Goal: Task Accomplishment & Management: Manage account settings

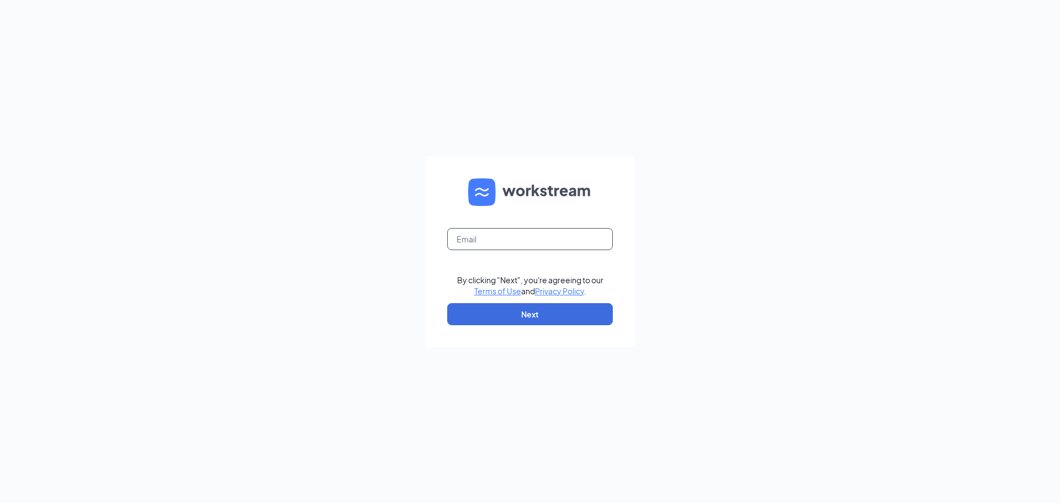
click at [533, 240] on input "text" at bounding box center [530, 239] width 166 height 22
type input "jewellsquareace@myaceonline.com"
click at [522, 312] on button "Next" at bounding box center [530, 314] width 166 height 22
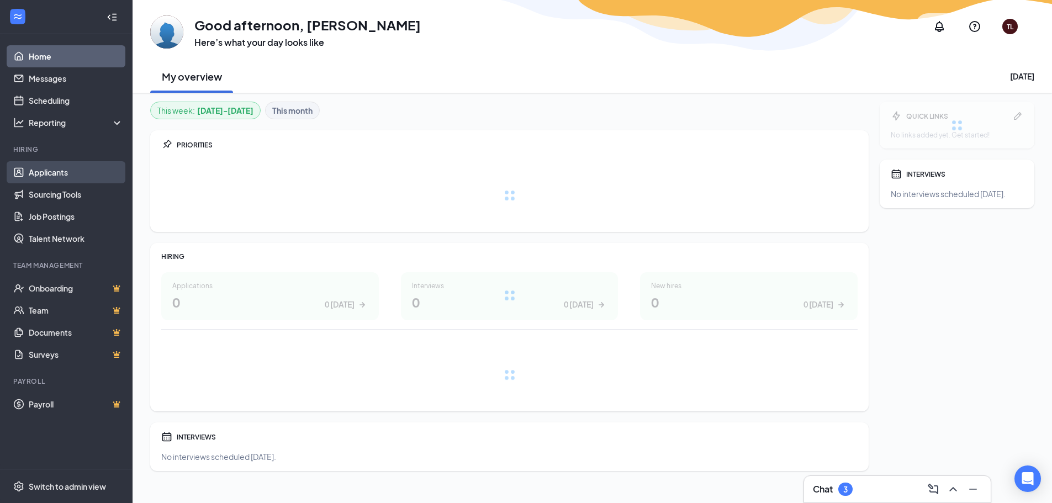
click at [74, 168] on link "Applicants" at bounding box center [76, 172] width 94 height 22
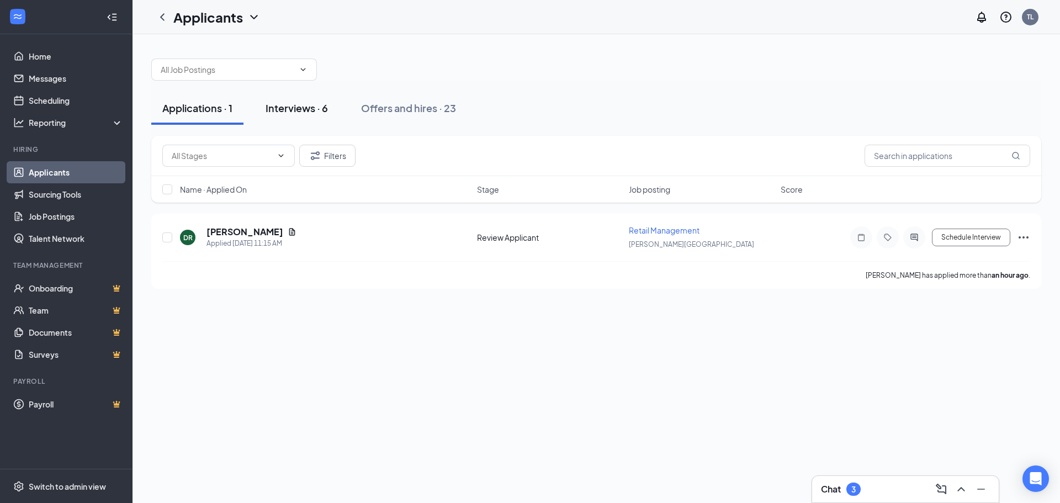
click at [308, 104] on div "Interviews · 6" at bounding box center [297, 108] width 62 height 14
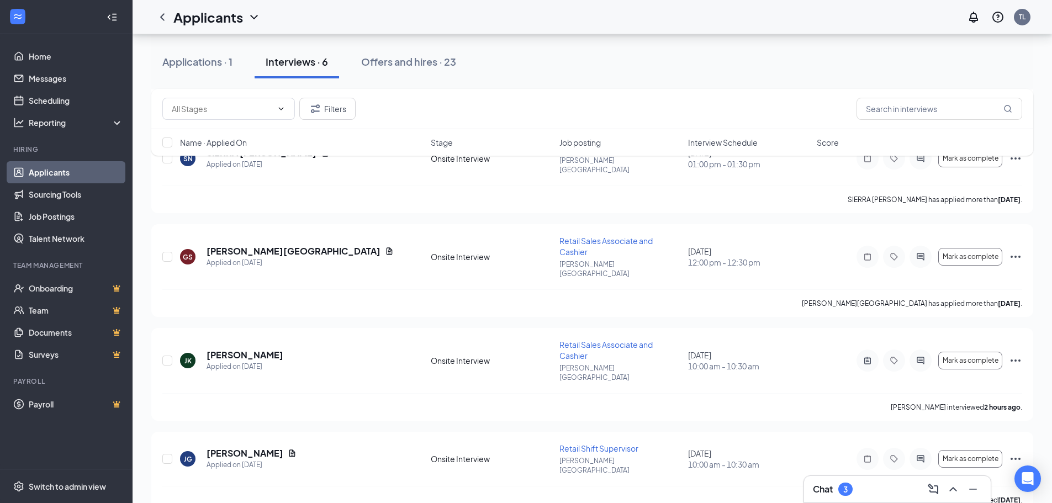
scroll to position [221, 0]
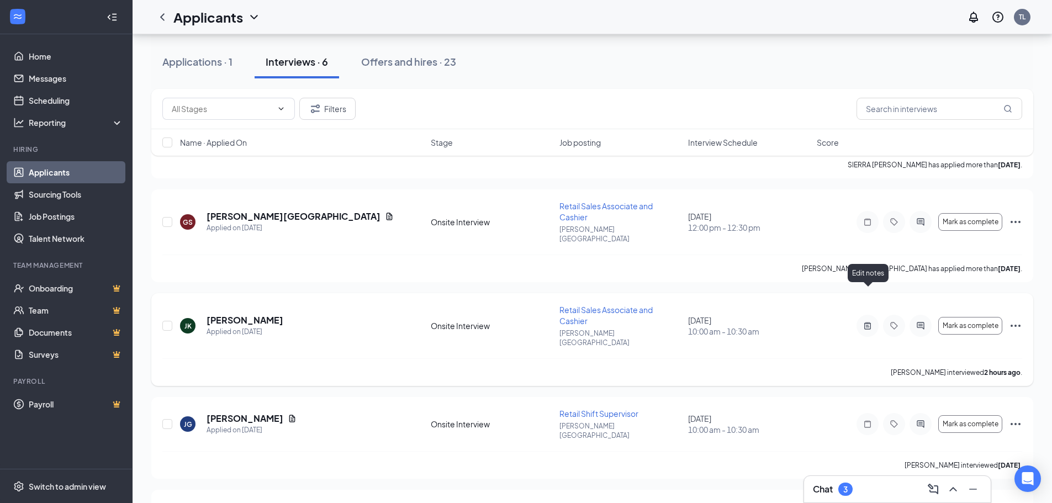
click at [866, 321] on icon "ActiveNote" at bounding box center [867, 325] width 13 height 9
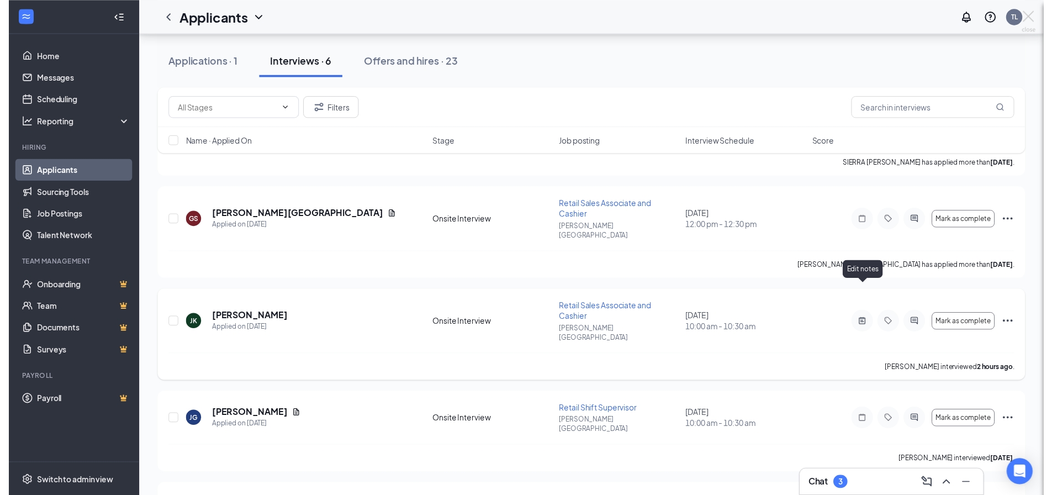
scroll to position [217, 0]
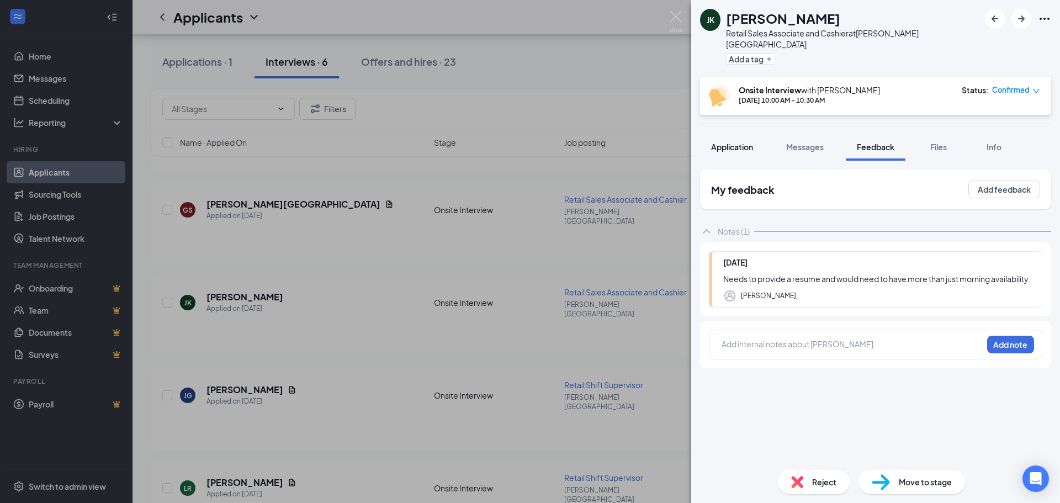
click at [735, 142] on span "Application" at bounding box center [732, 147] width 42 height 10
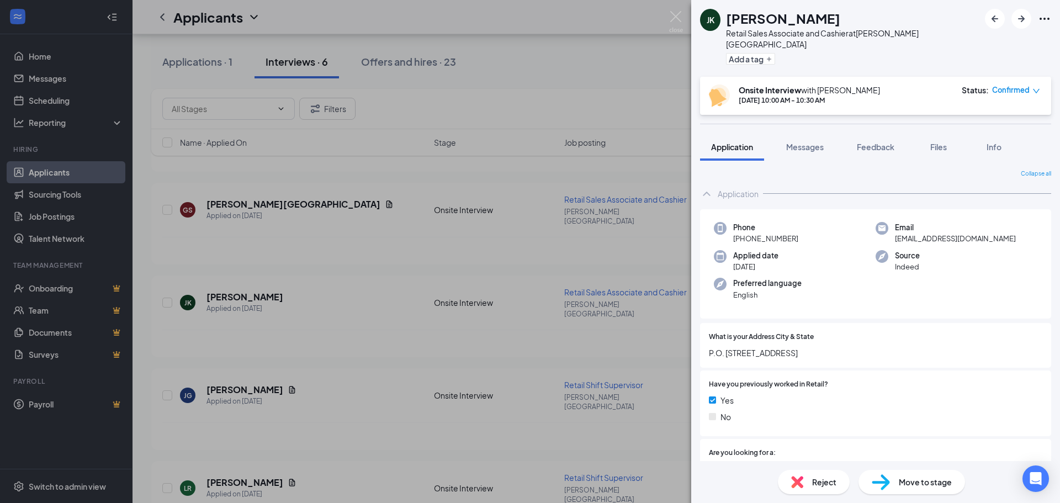
click at [570, 410] on div "JK Jolanta Koch Retail Sales Associate and Cashier at Jewell Square Add a tag O…" at bounding box center [530, 251] width 1060 height 503
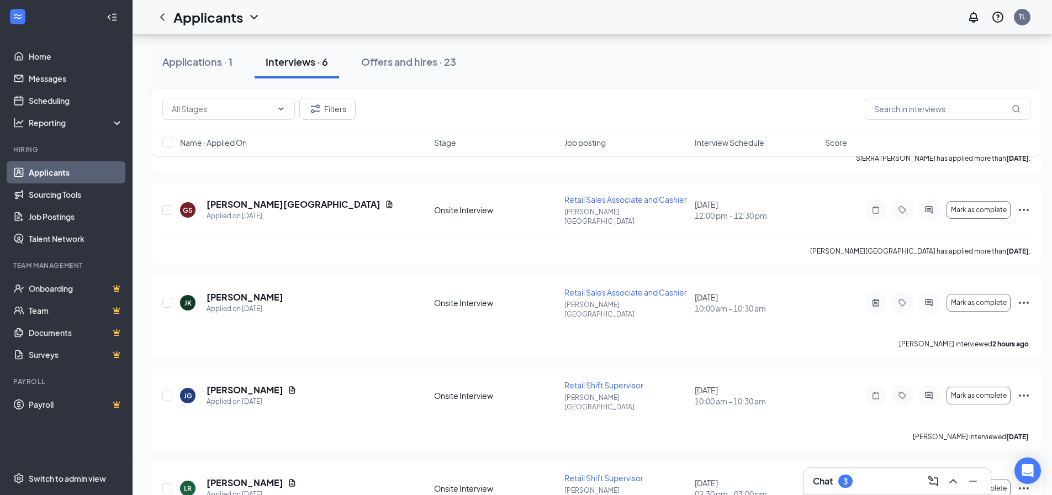
click at [93, 168] on link "Applicants" at bounding box center [76, 172] width 94 height 22
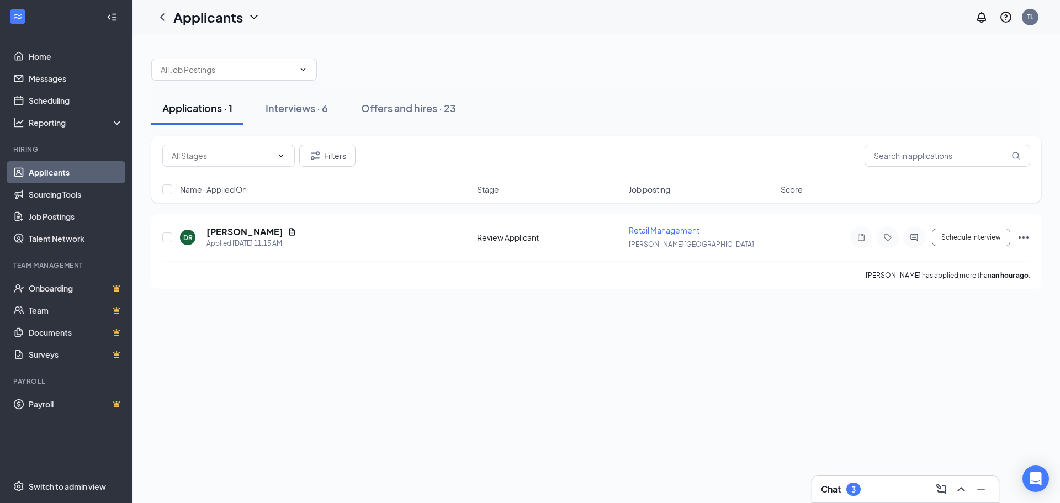
click at [99, 172] on link "Applicants" at bounding box center [76, 172] width 94 height 22
click at [72, 167] on link "Applicants" at bounding box center [76, 172] width 94 height 22
click at [323, 108] on div "Interviews · 5" at bounding box center [297, 108] width 62 height 14
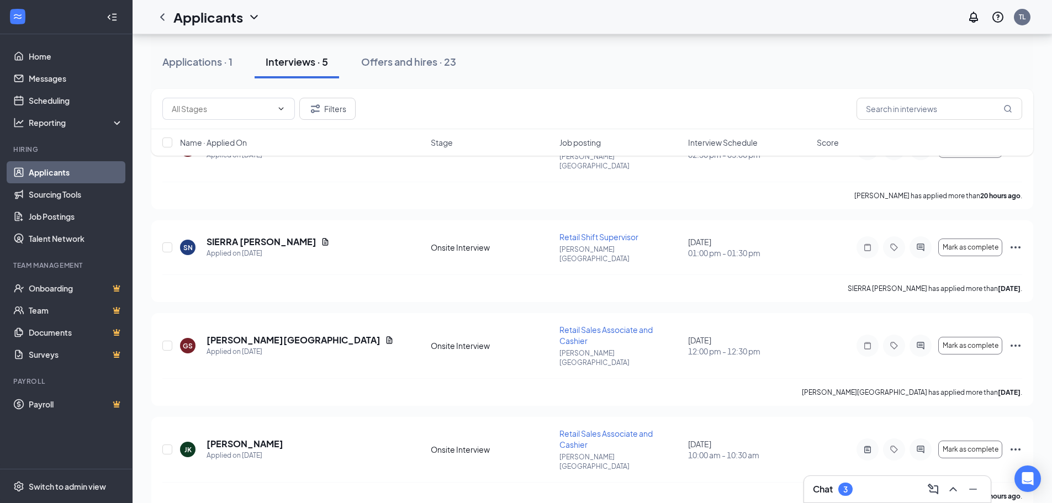
scroll to position [164, 0]
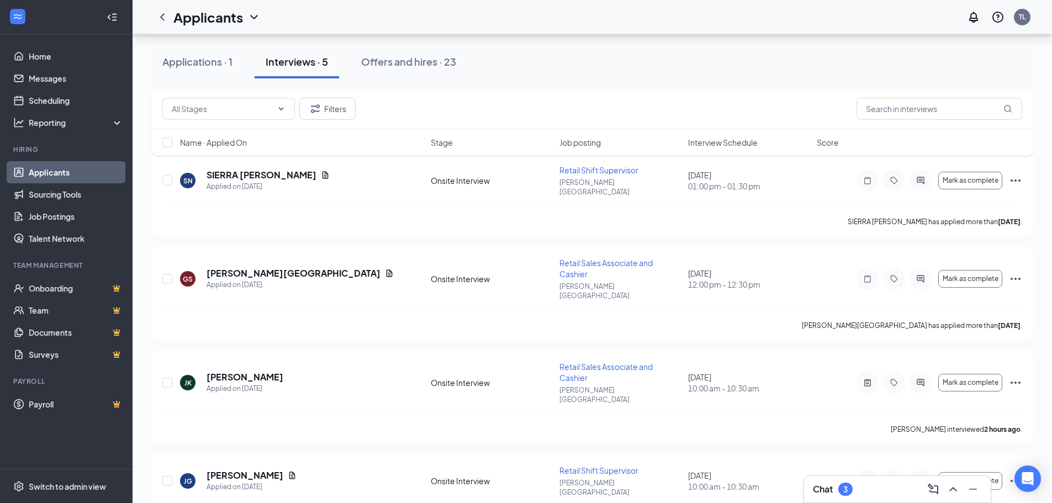
click at [97, 171] on link "Applicants" at bounding box center [76, 172] width 94 height 22
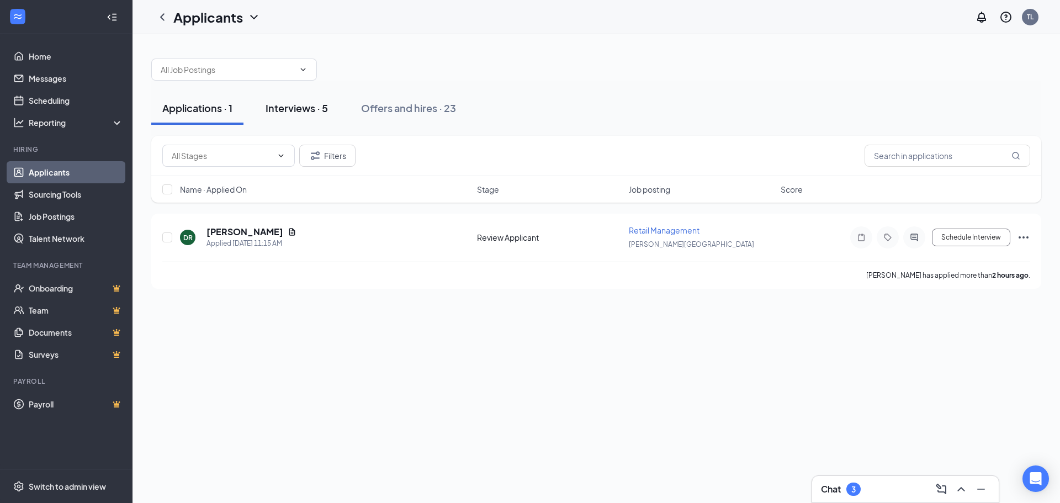
click at [312, 108] on div "Interviews · 5" at bounding box center [297, 108] width 62 height 14
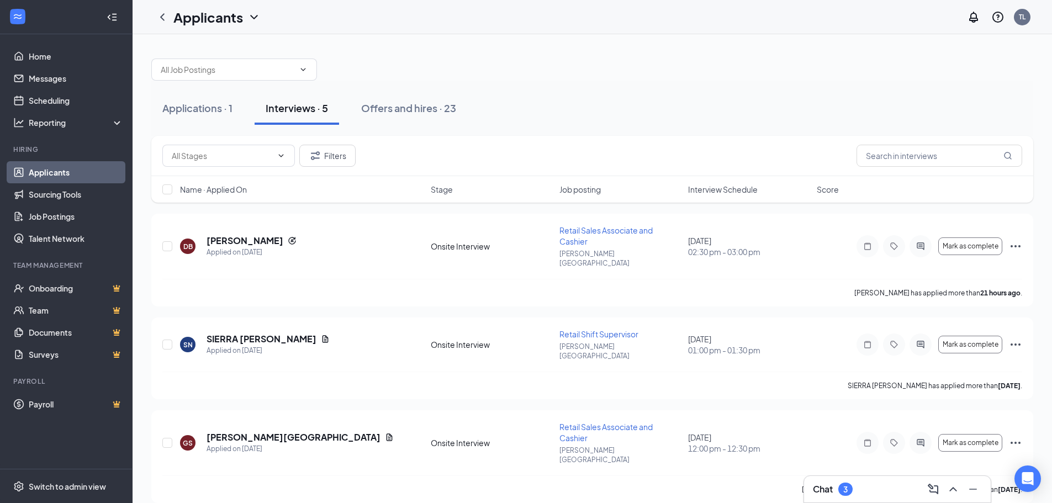
click at [101, 170] on link "Applicants" at bounding box center [76, 172] width 94 height 22
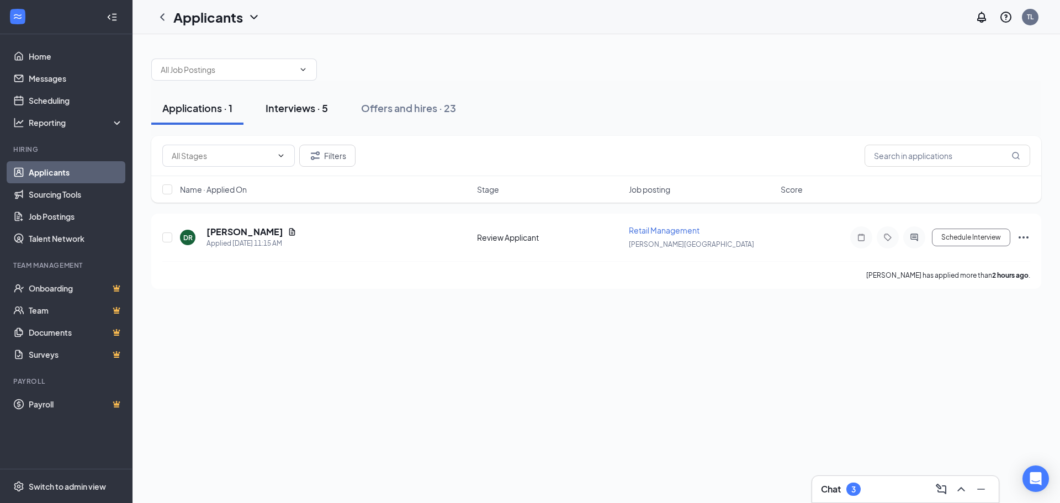
click at [316, 110] on div "Interviews · 5" at bounding box center [297, 108] width 62 height 14
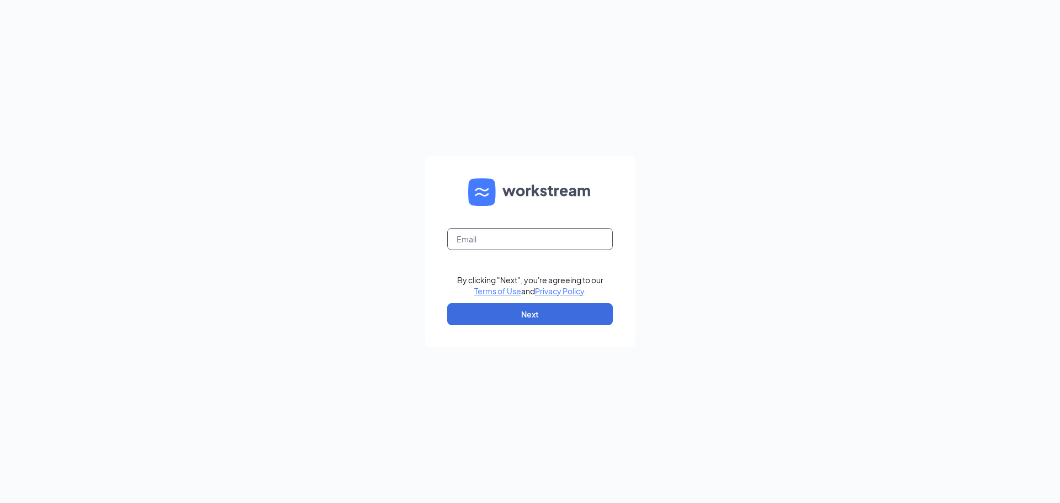
click at [518, 236] on input "text" at bounding box center [530, 239] width 166 height 22
type input "jewellsquareace@myaceonline.com"
click at [553, 310] on button "Next" at bounding box center [530, 314] width 166 height 22
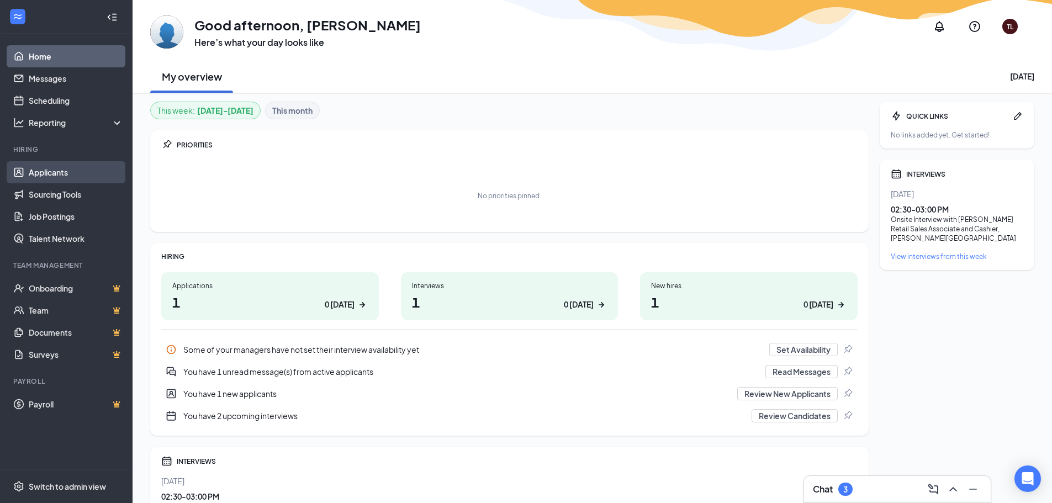
click at [85, 169] on link "Applicants" at bounding box center [76, 172] width 94 height 22
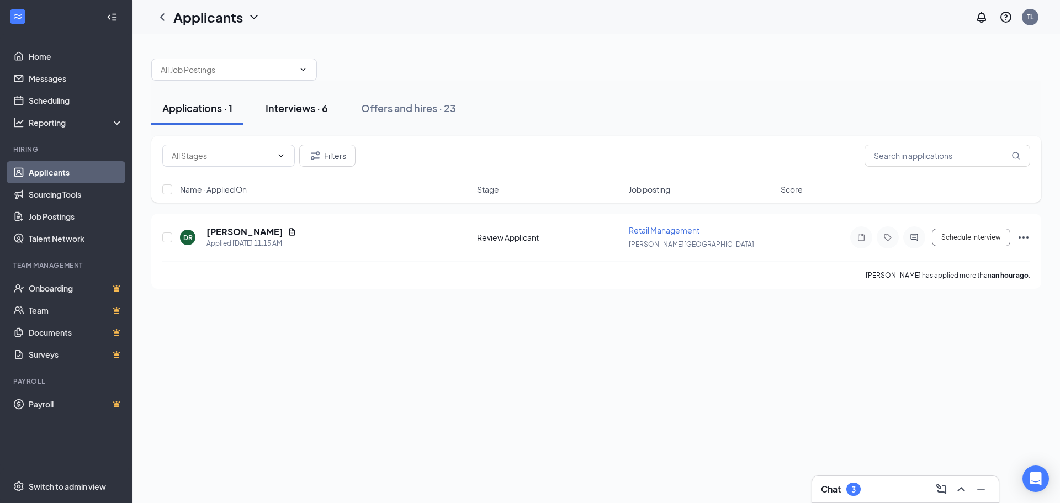
click at [312, 109] on div "Interviews · 6" at bounding box center [297, 108] width 62 height 14
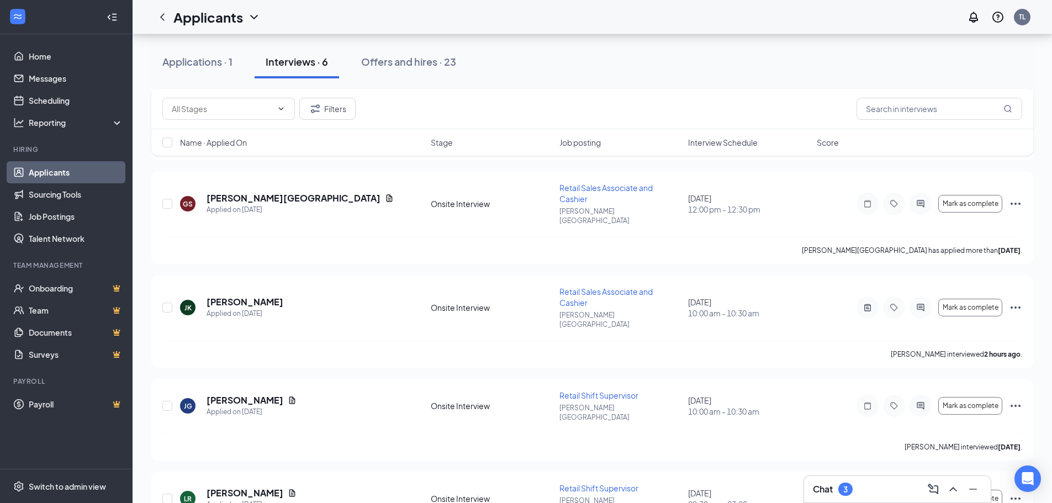
scroll to position [248, 0]
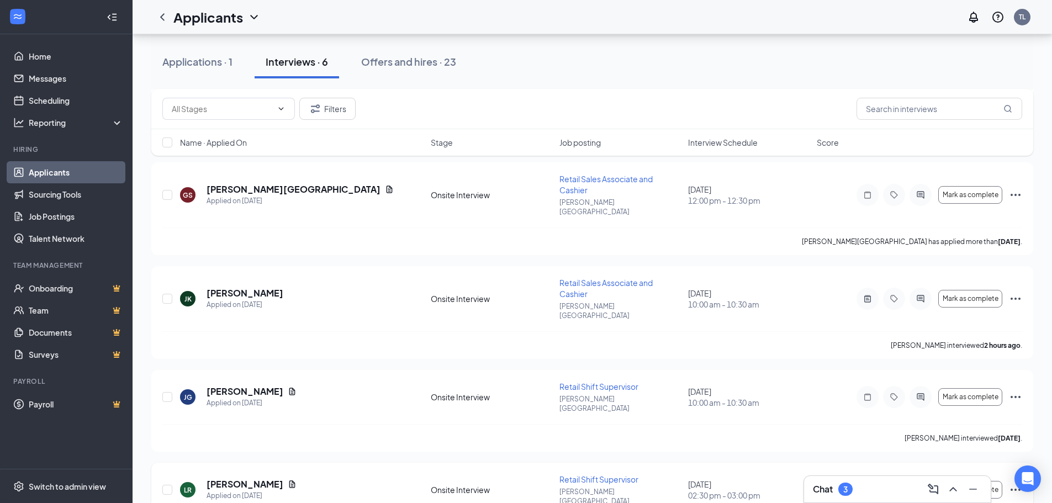
click at [1016, 483] on icon "Ellipses" at bounding box center [1015, 489] width 13 height 13
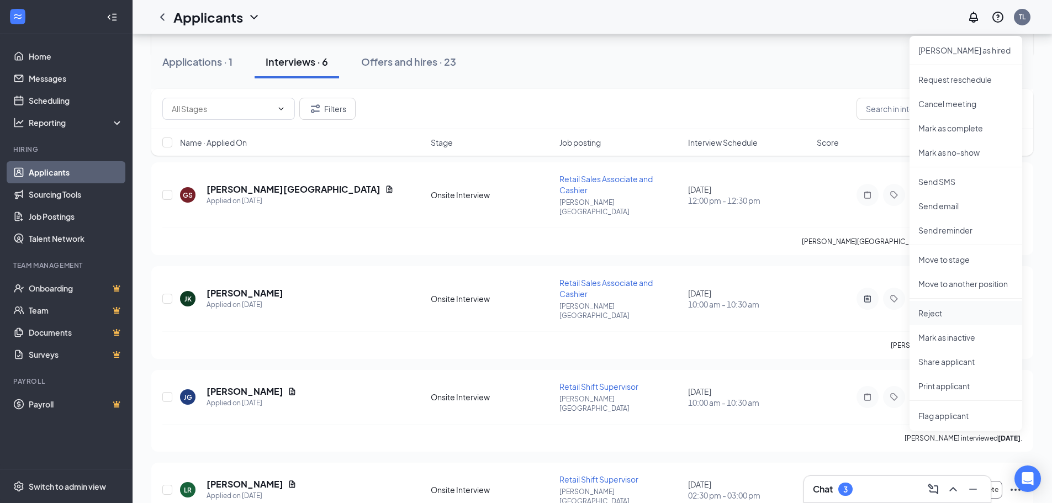
click at [936, 310] on p "Reject" at bounding box center [965, 313] width 95 height 11
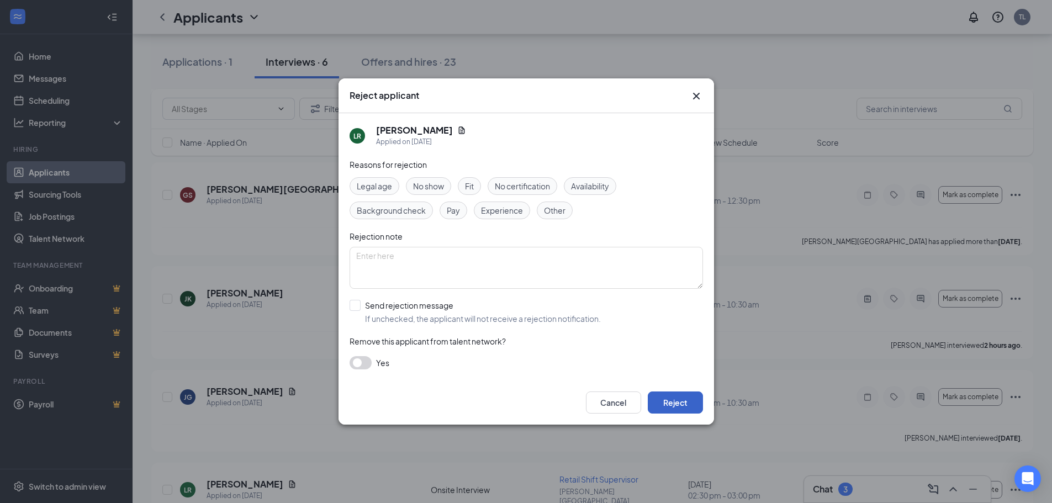
click at [683, 401] on button "Reject" at bounding box center [675, 403] width 55 height 22
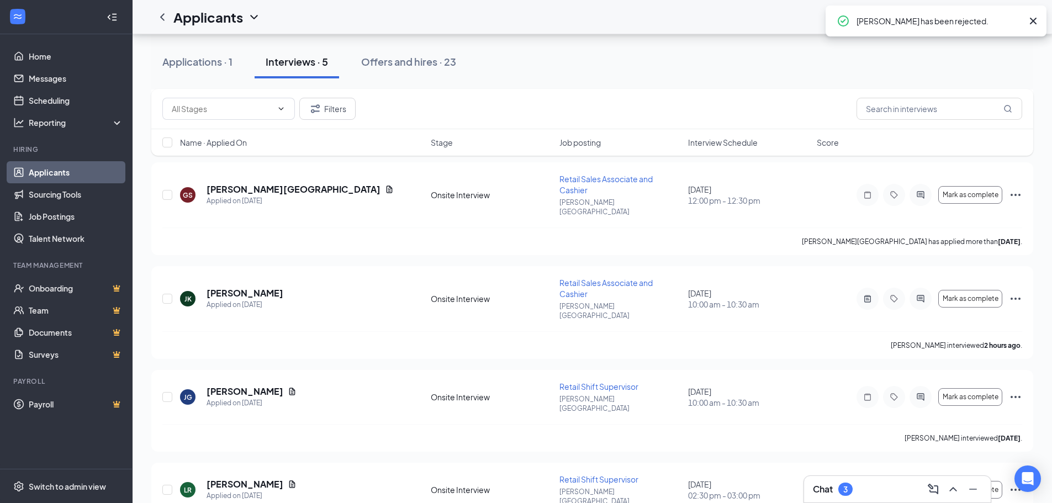
scroll to position [164, 0]
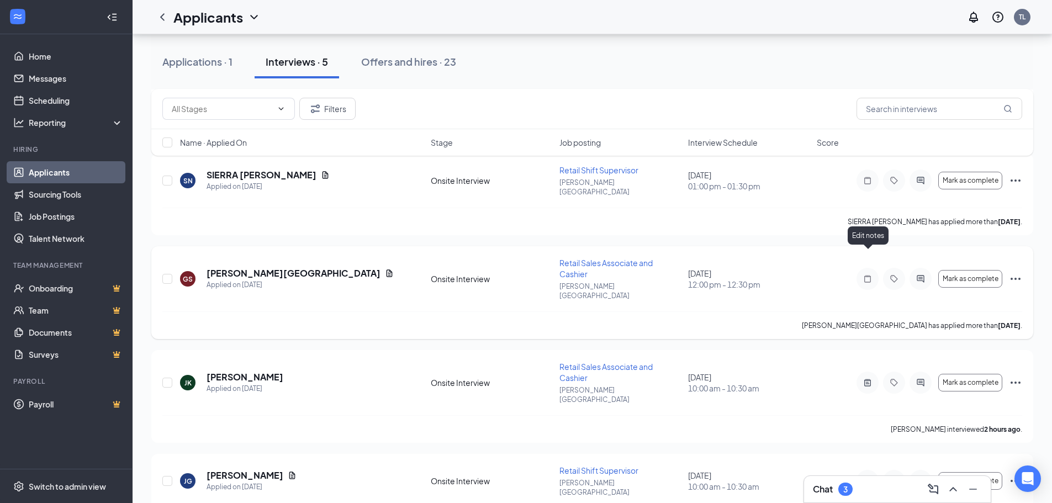
click at [866, 274] on icon "Note" at bounding box center [867, 278] width 13 height 9
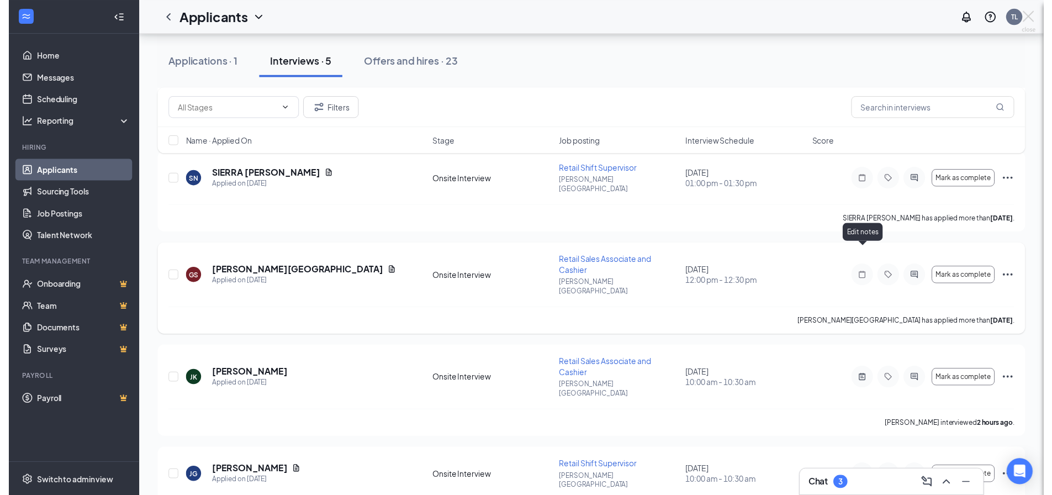
scroll to position [133, 0]
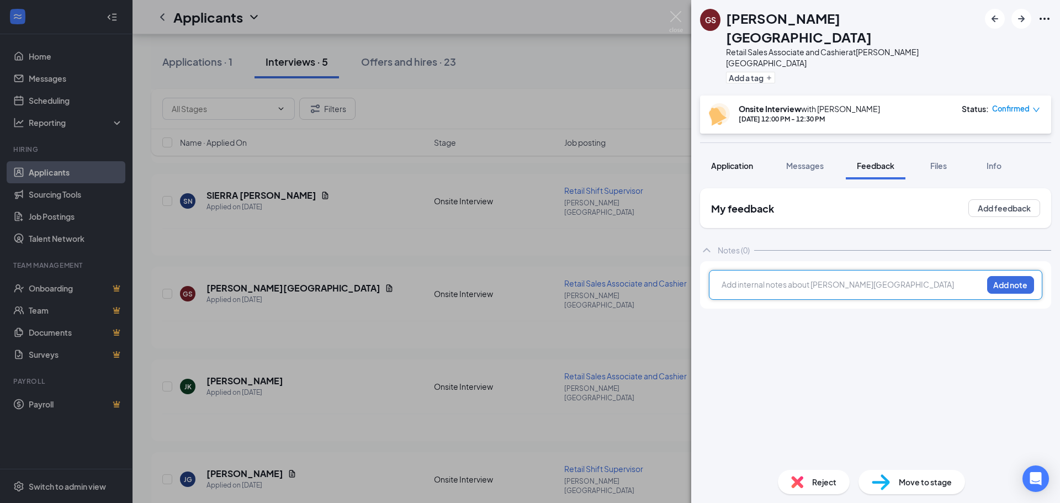
click at [732, 161] on span "Application" at bounding box center [732, 166] width 42 height 10
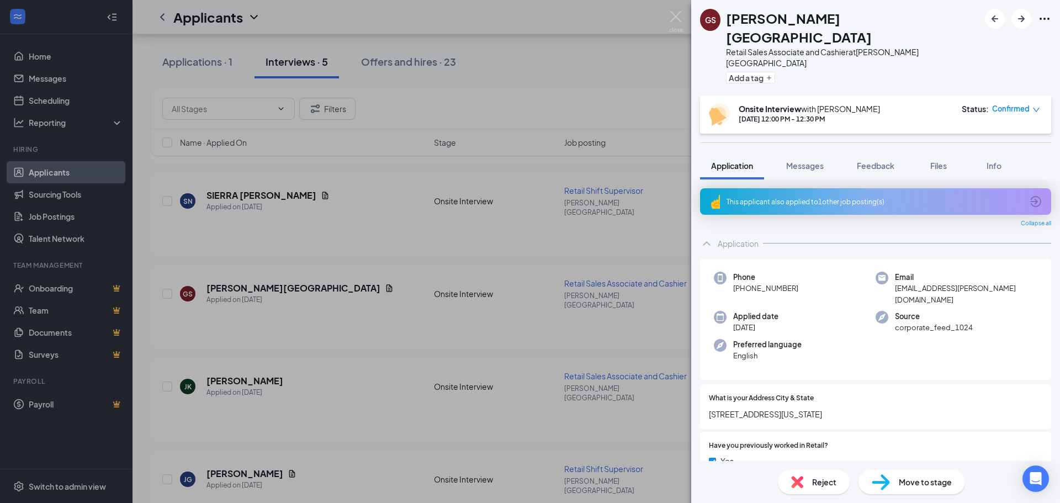
click at [577, 232] on div "GS Giovanni Segura-Villalpando Retail Sales Associate and Cashier at Jewell Squ…" at bounding box center [530, 251] width 1060 height 503
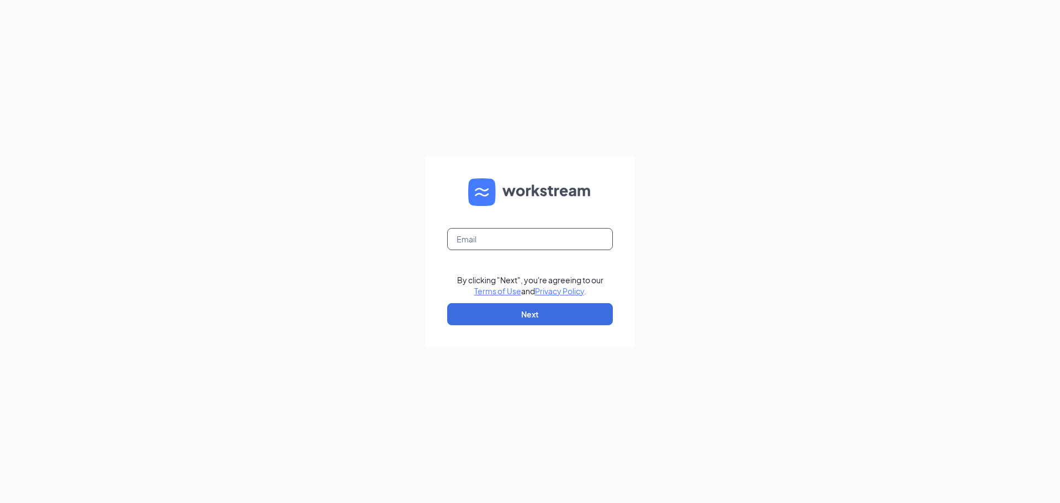
click at [521, 245] on input "text" at bounding box center [530, 239] width 166 height 22
type input "jewellsquareace@myaceonline.com"
click at [546, 316] on button "Next" at bounding box center [530, 314] width 166 height 22
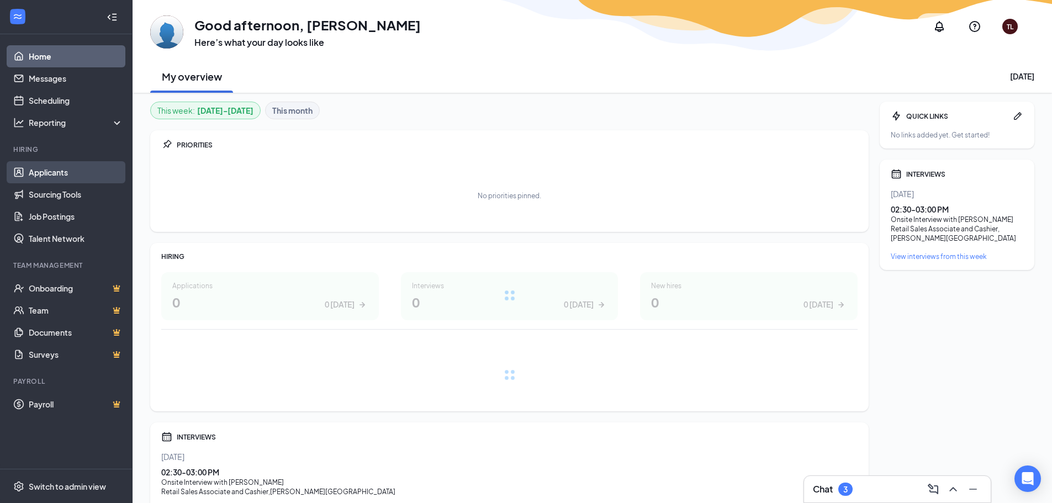
click at [86, 173] on link "Applicants" at bounding box center [76, 172] width 94 height 22
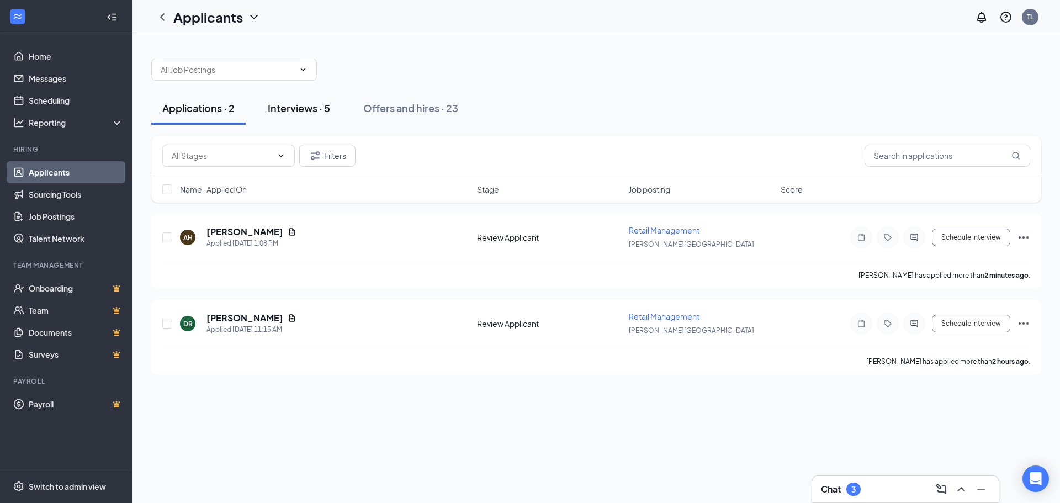
click at [300, 109] on div "Interviews · 5" at bounding box center [299, 108] width 62 height 14
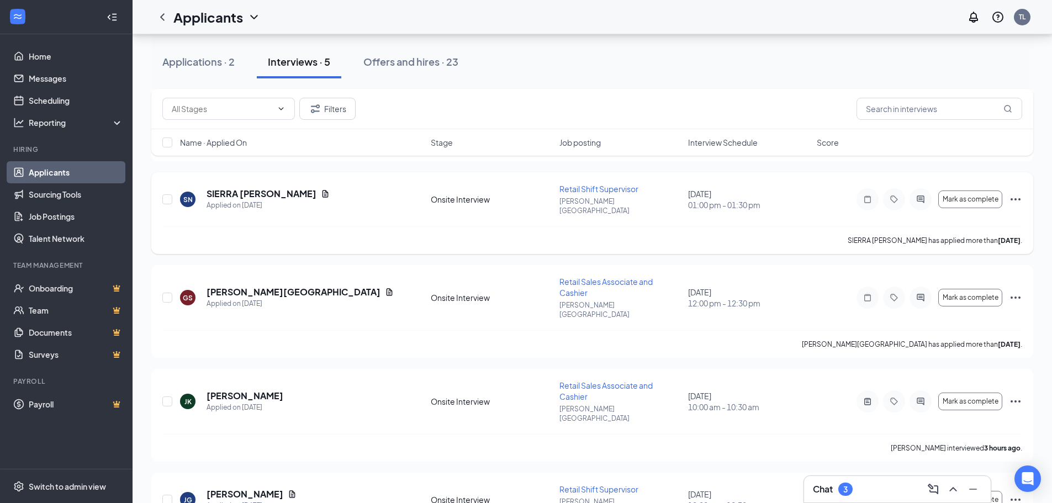
scroll to position [164, 0]
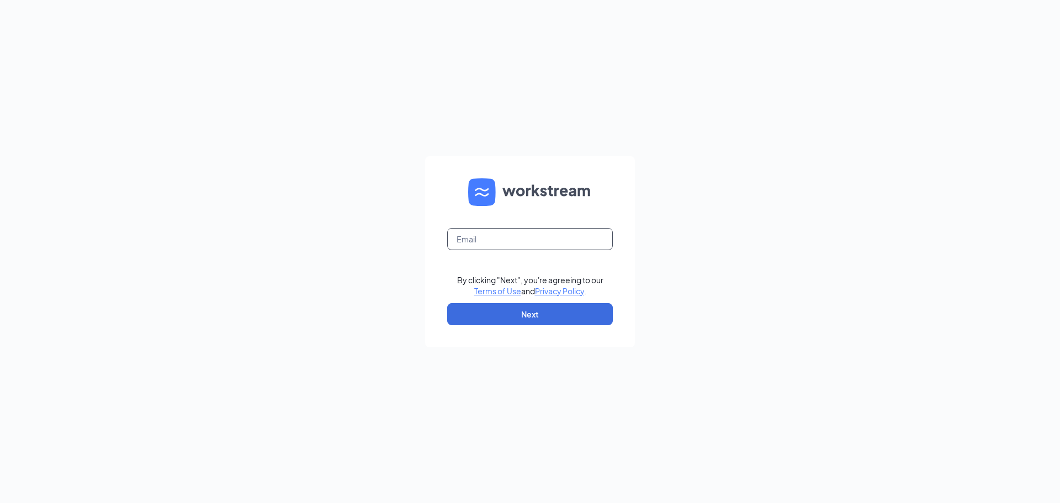
click at [521, 234] on input "text" at bounding box center [530, 239] width 166 height 22
type input "[EMAIL_ADDRESS][DOMAIN_NAME]"
click at [541, 314] on button "Next" at bounding box center [530, 314] width 166 height 22
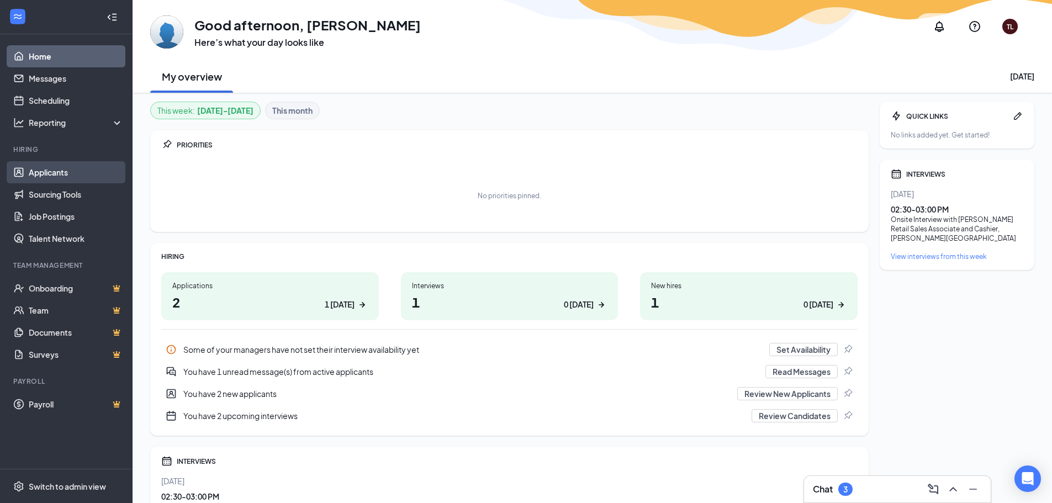
click at [59, 171] on link "Applicants" at bounding box center [76, 172] width 94 height 22
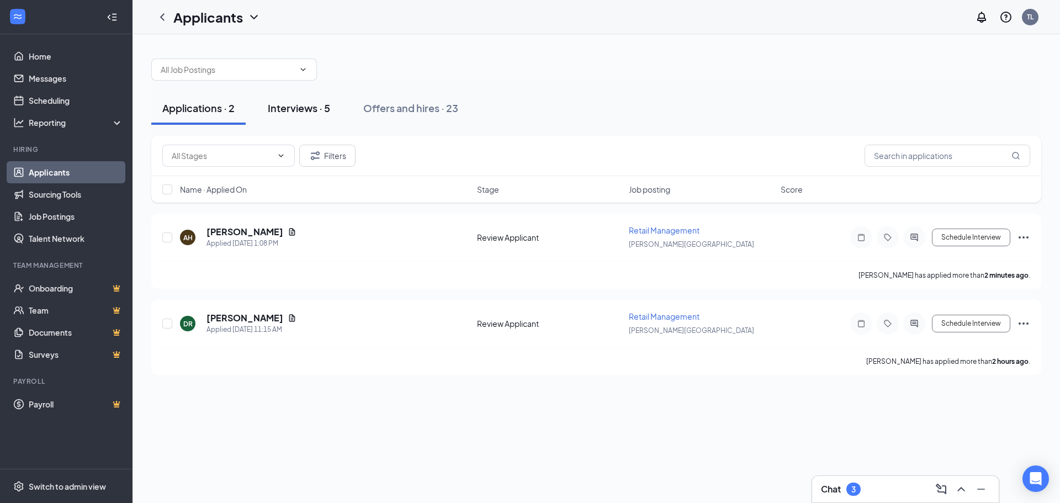
click at [320, 109] on div "Interviews · 5" at bounding box center [299, 108] width 62 height 14
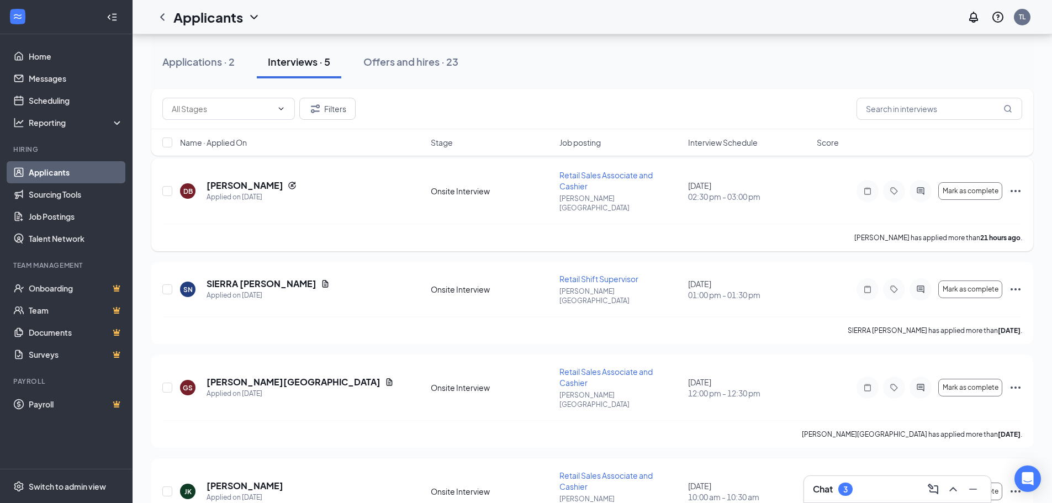
scroll to position [110, 0]
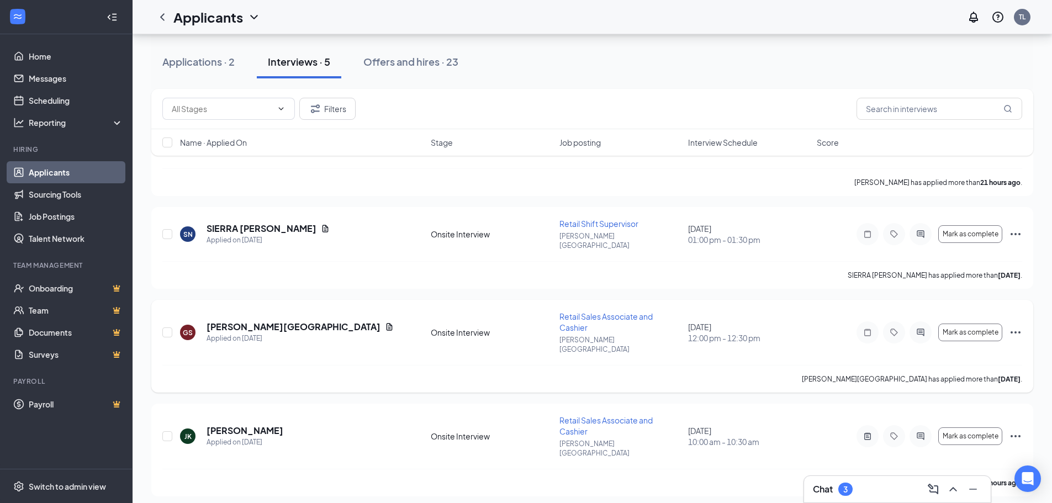
click at [1015, 326] on icon "Ellipses" at bounding box center [1015, 332] width 13 height 13
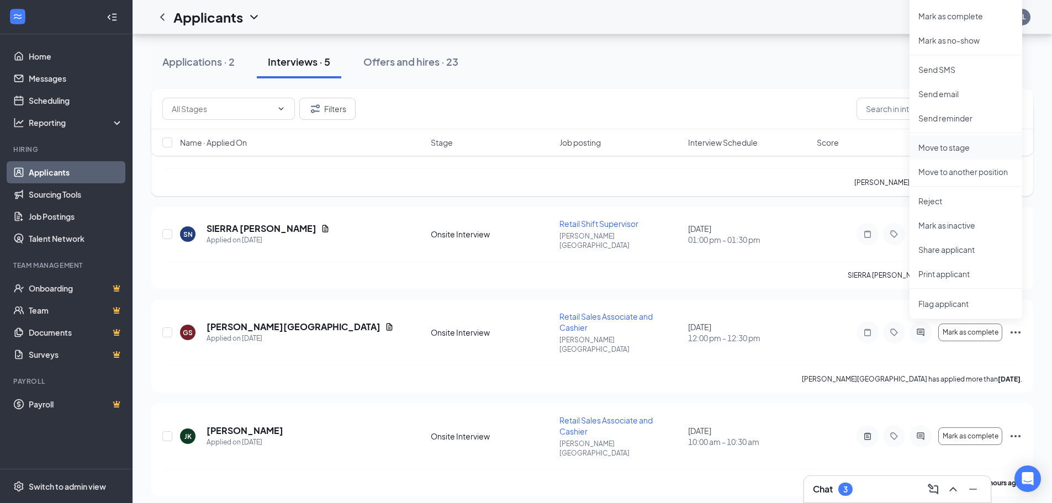
click at [953, 151] on p "Move to stage" at bounding box center [965, 147] width 95 height 11
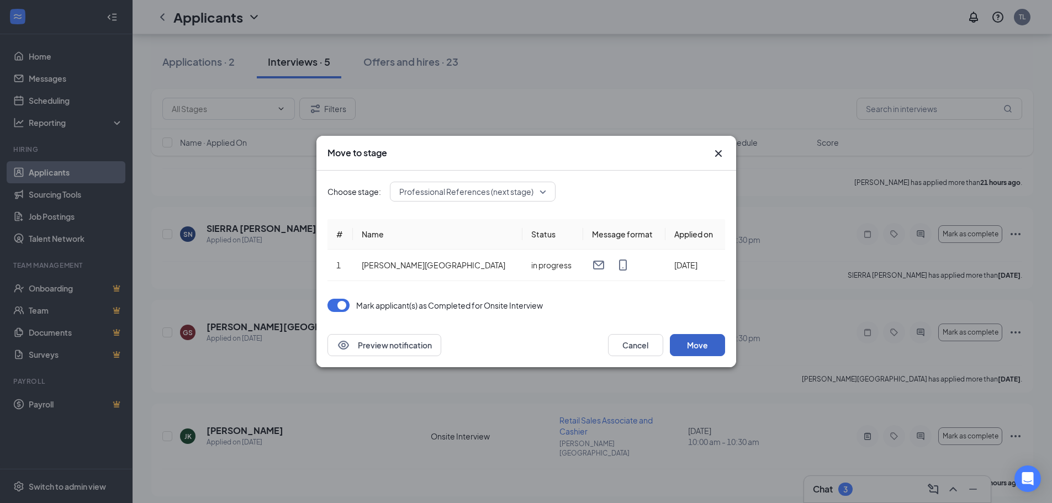
click at [699, 345] on button "Move" at bounding box center [697, 345] width 55 height 22
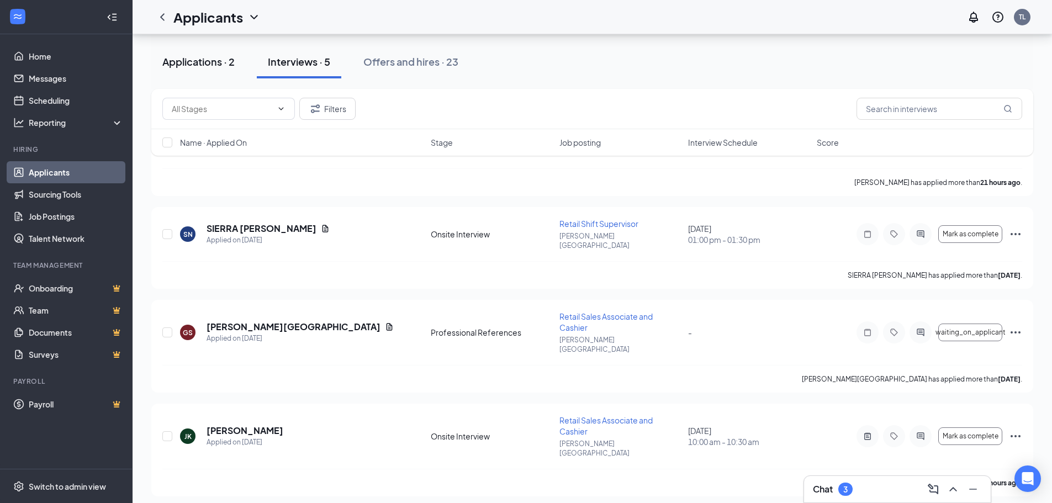
click at [192, 58] on div "Applications · 2" at bounding box center [198, 62] width 72 height 14
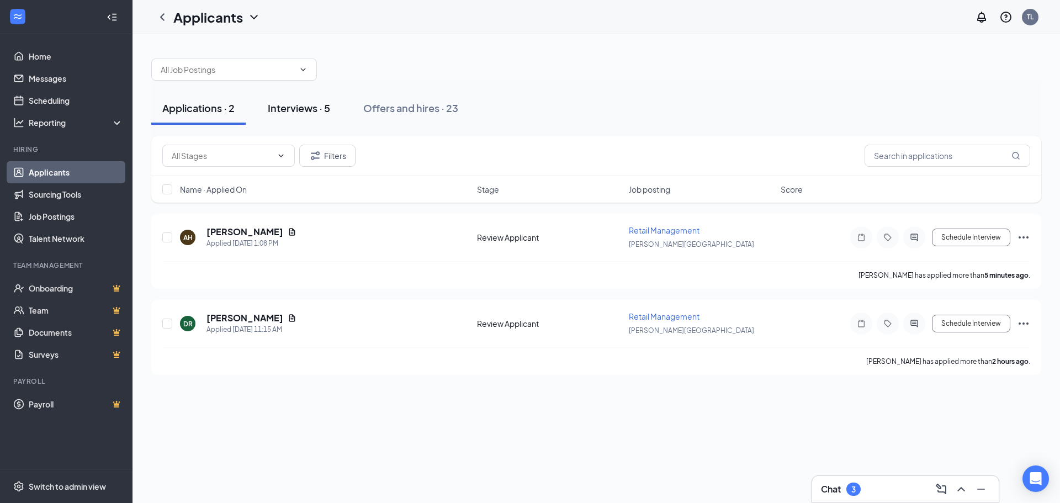
click at [309, 105] on div "Interviews · 5" at bounding box center [299, 108] width 62 height 14
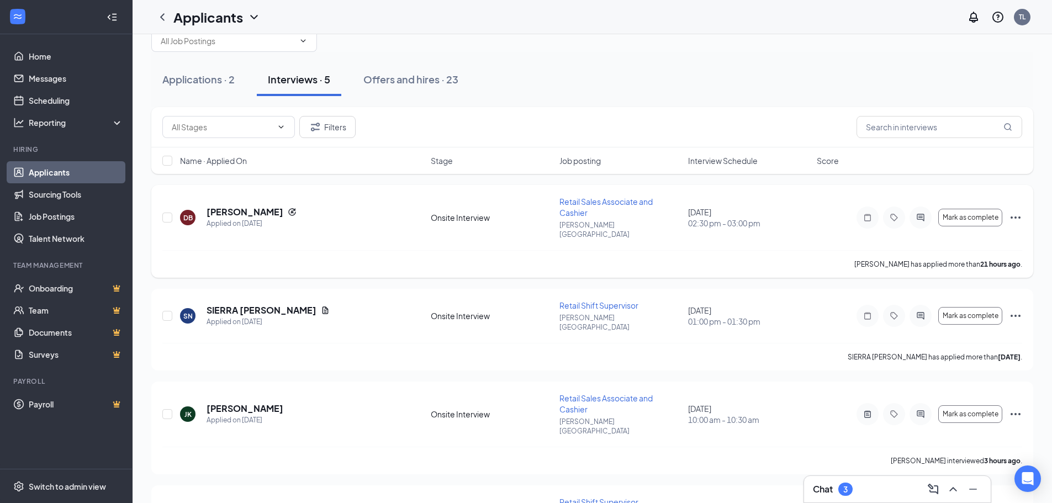
scroll to position [55, 0]
